Goal: Find specific page/section: Find specific page/section

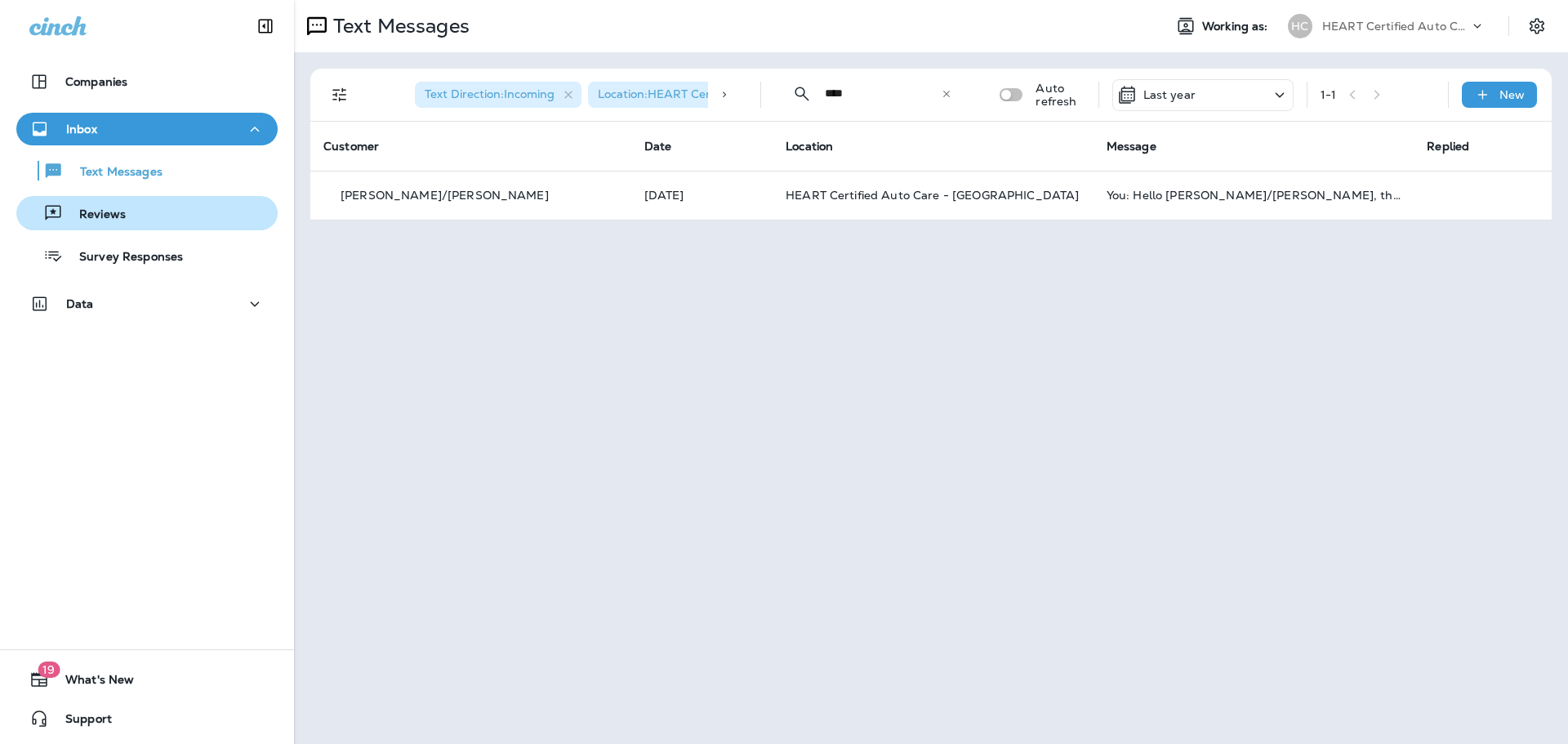
click at [114, 211] on p "Reviews" at bounding box center [95, 216] width 63 height 16
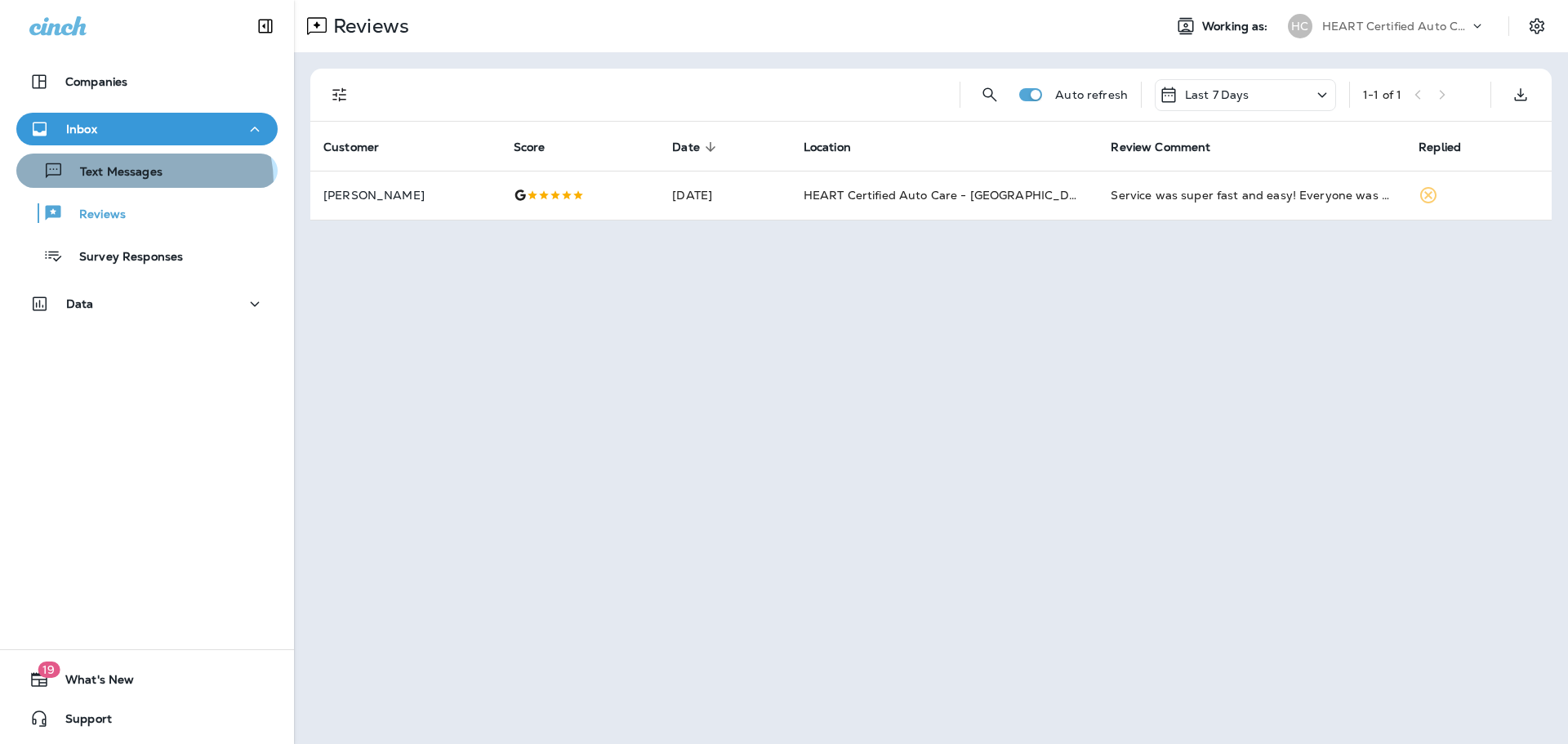
click at [138, 183] on button "Text Messages" at bounding box center [147, 170] width 261 height 34
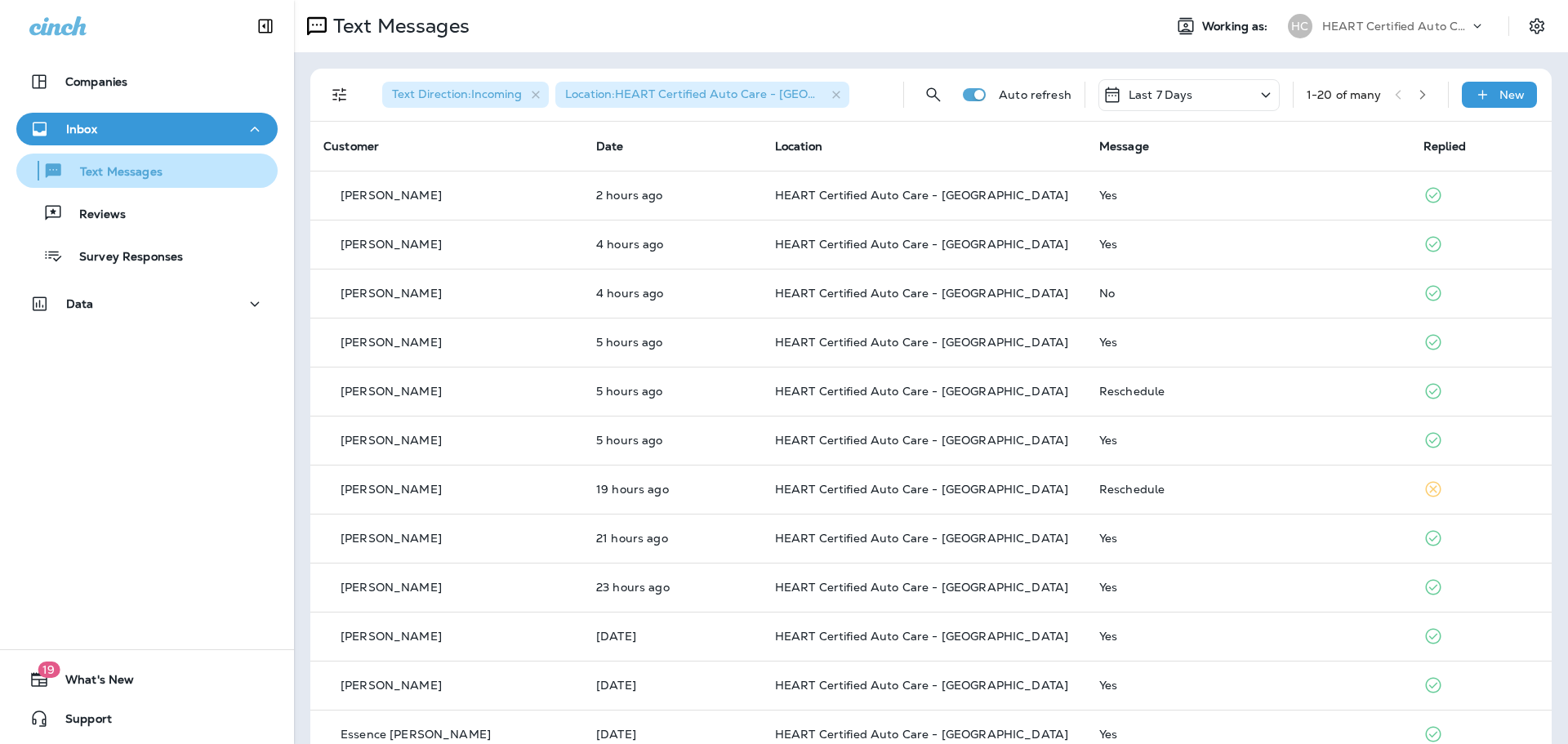
click at [196, 171] on div "Text Messages" at bounding box center [146, 171] width 248 height 25
click at [190, 195] on div "Text Messages Reviews Survey Responses" at bounding box center [147, 209] width 261 height 127
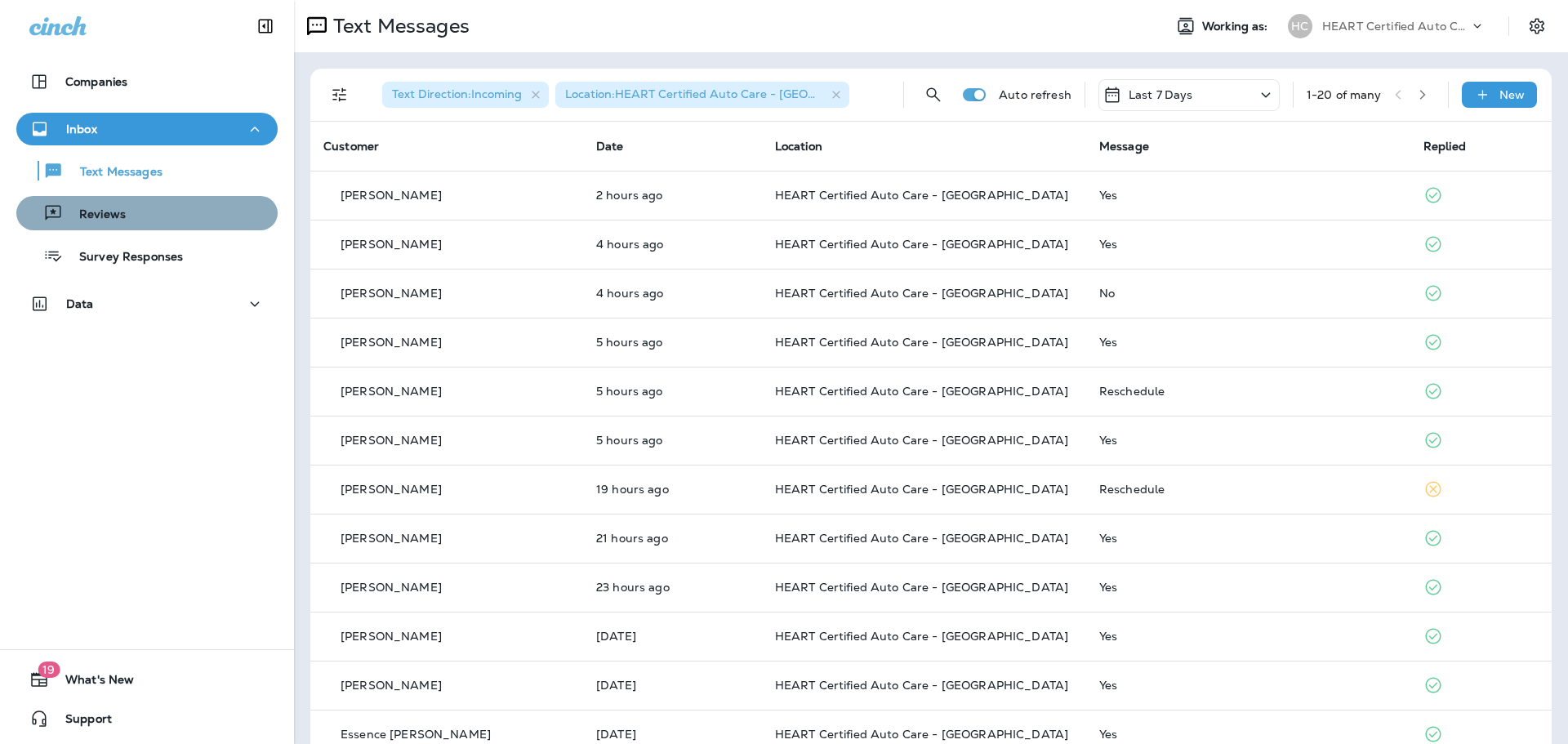
click at [196, 211] on div "Reviews" at bounding box center [146, 213] width 248 height 25
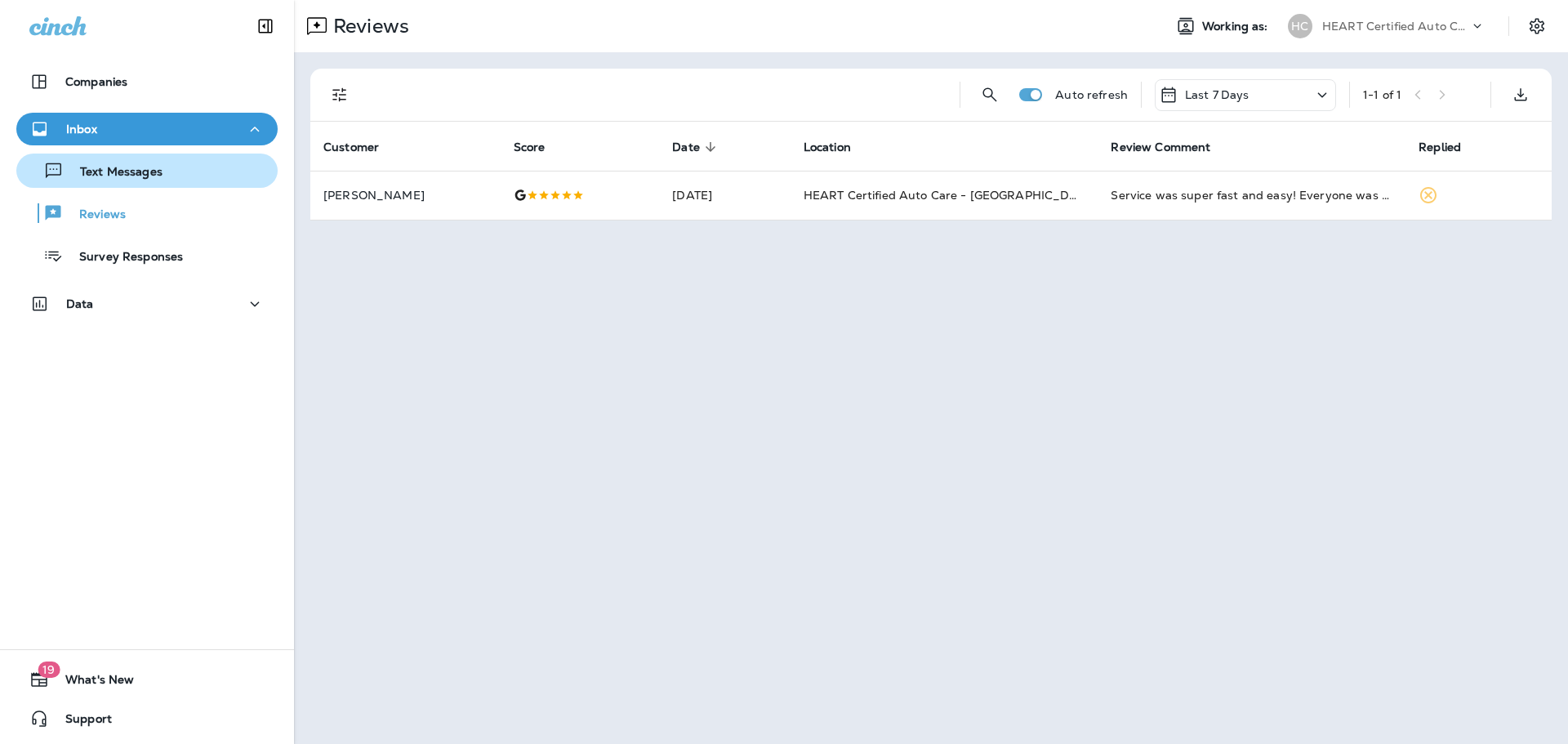
click at [114, 177] on p "Text Messages" at bounding box center [113, 173] width 99 height 16
